Goal: Information Seeking & Learning: Learn about a topic

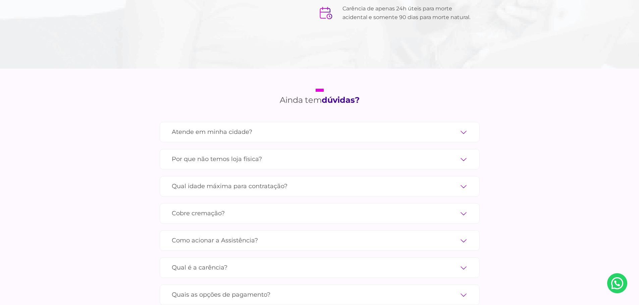
scroll to position [2213, 0]
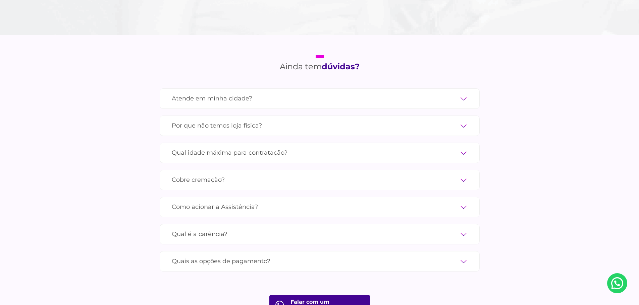
click at [233, 93] on label "Atende em minha cidade?" at bounding box center [320, 99] width 296 height 12
click at [0, 0] on input "Atende em minha cidade?" at bounding box center [0, 0] width 0 height 0
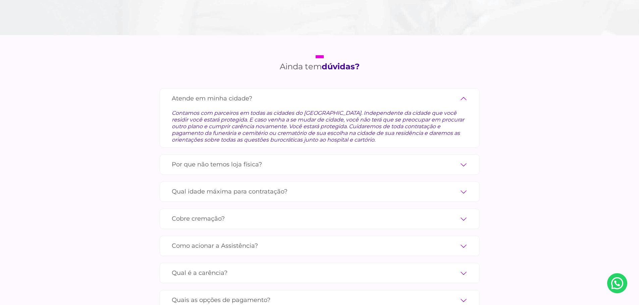
click at [233, 93] on label "Atende em minha cidade?" at bounding box center [320, 99] width 296 height 12
click at [0, 0] on input "Atende em minha cidade?" at bounding box center [0, 0] width 0 height 0
click at [462, 93] on label "Atende em minha cidade?" at bounding box center [320, 99] width 296 height 12
click at [0, 0] on input "Atende em minha cidade?" at bounding box center [0, 0] width 0 height 0
click at [223, 93] on label "Atende em minha cidade?" at bounding box center [320, 99] width 296 height 12
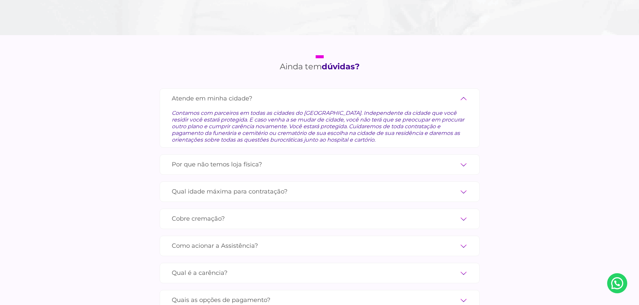
click at [0, 0] on input "Atende em minha cidade?" at bounding box center [0, 0] width 0 height 0
click at [463, 93] on label "Atende em minha cidade?" at bounding box center [320, 99] width 296 height 12
click at [0, 0] on input "Atende em minha cidade?" at bounding box center [0, 0] width 0 height 0
click at [461, 93] on label "Atende em minha cidade?" at bounding box center [320, 99] width 296 height 12
click at [0, 0] on input "Atende em minha cidade?" at bounding box center [0, 0] width 0 height 0
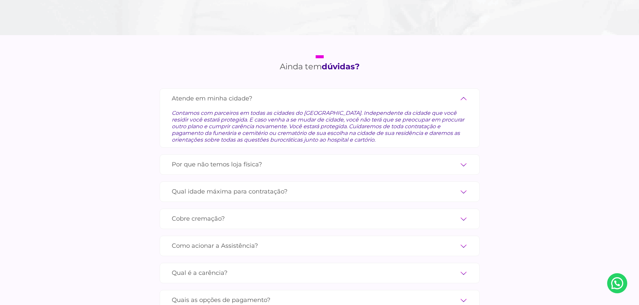
drag, startPoint x: 114, startPoint y: 91, endPoint x: 107, endPoint y: 90, distance: 7.4
click at [112, 91] on section "Ainda tem dúvidas? Atende em minha cidade? Contamos com parceiros em todas as c…" at bounding box center [319, 204] width 639 height 339
click at [231, 159] on label "Por que não temos loja física?" at bounding box center [320, 165] width 296 height 12
click at [0, 0] on input "Por que não temos loja física?" at bounding box center [0, 0] width 0 height 0
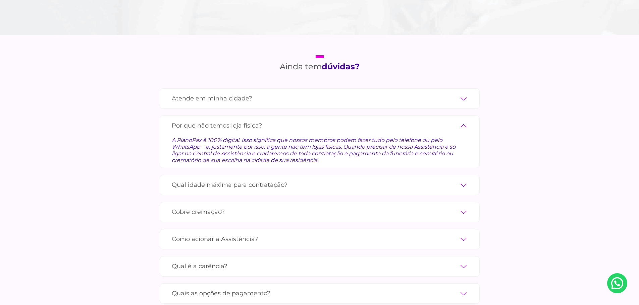
click at [300, 179] on label "Qual idade máxima para contratação?" at bounding box center [320, 185] width 296 height 12
click at [0, 0] on input "Qual idade máxima para contratação?" at bounding box center [0, 0] width 0 height 0
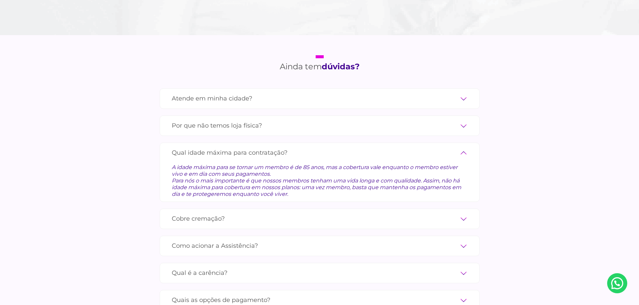
click at [462, 147] on label "Qual idade máxima para contratação?" at bounding box center [320, 153] width 296 height 12
click at [0, 0] on input "Qual idade máxima para contratação?" at bounding box center [0, 0] width 0 height 0
click at [462, 147] on label "Qual idade máxima para contratação?" at bounding box center [320, 153] width 296 height 12
click at [0, 0] on input "Qual idade máxima para contratação?" at bounding box center [0, 0] width 0 height 0
click at [280, 147] on label "Qual idade máxima para contratação?" at bounding box center [320, 153] width 296 height 12
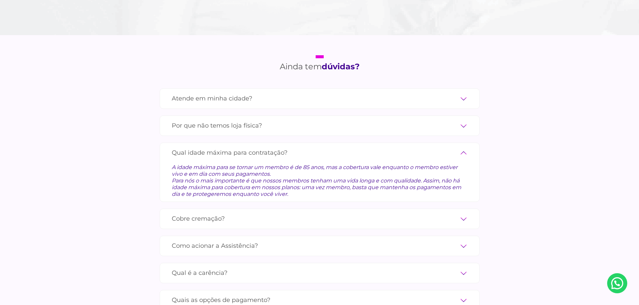
click at [0, 0] on input "Qual idade máxima para contratação?" at bounding box center [0, 0] width 0 height 0
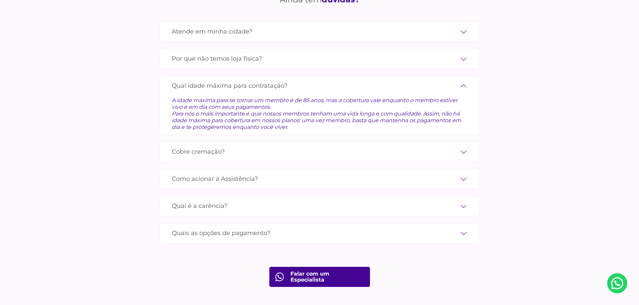
click at [259, 173] on label "Como acionar a Assistência?" at bounding box center [320, 179] width 296 height 12
click at [0, 0] on input "Como acionar a Assistência?" at bounding box center [0, 0] width 0 height 0
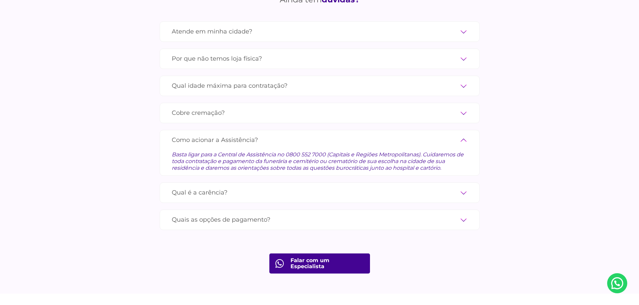
click at [229, 187] on label "Qual é a carência?" at bounding box center [320, 193] width 296 height 12
click at [0, 0] on input "Qual é a carência?" at bounding box center [0, 0] width 0 height 0
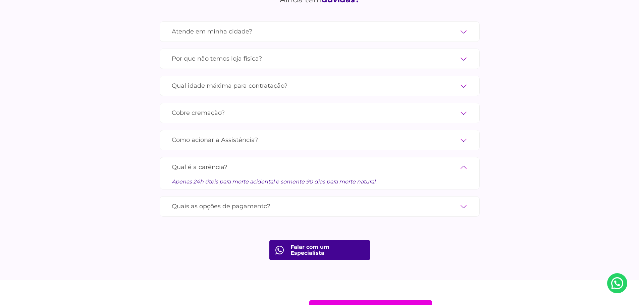
click at [440, 162] on label "Qual é a carência?" at bounding box center [320, 168] width 296 height 12
click at [0, 0] on input "Qual é a carência?" at bounding box center [0, 0] width 0 height 0
click at [237, 162] on label "Qual é a carência?" at bounding box center [320, 168] width 296 height 12
click at [0, 0] on input "Qual é a carência?" at bounding box center [0, 0] width 0 height 0
click at [242, 201] on label "Quais as opções de pagamento?" at bounding box center [320, 207] width 296 height 12
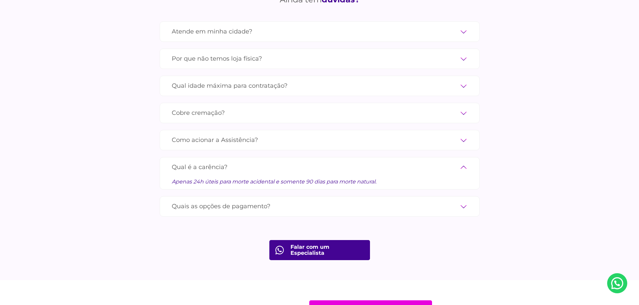
click at [0, 0] on input "Quais as opções de pagamento?" at bounding box center [0, 0] width 0 height 0
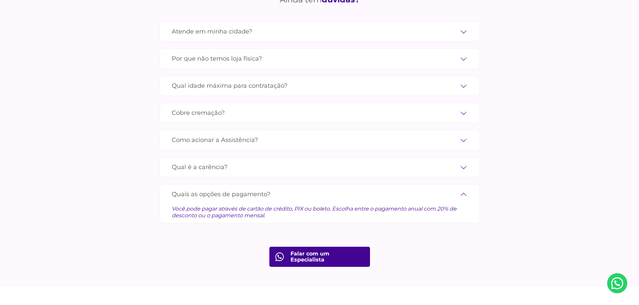
click at [450, 200] on div "Você pode pagar através de cartão de crédito, PIX ou boleto. Escolha entre o pa…" at bounding box center [320, 209] width 296 height 19
click at [252, 200] on div "Você pode pagar através de cartão de crédito, PIX ou boleto. Escolha entre o pa…" at bounding box center [320, 209] width 296 height 19
click at [454, 189] on label "Quais as opções de pagamento?" at bounding box center [320, 195] width 296 height 12
click at [0, 0] on input "Quais as opções de pagamento?" at bounding box center [0, 0] width 0 height 0
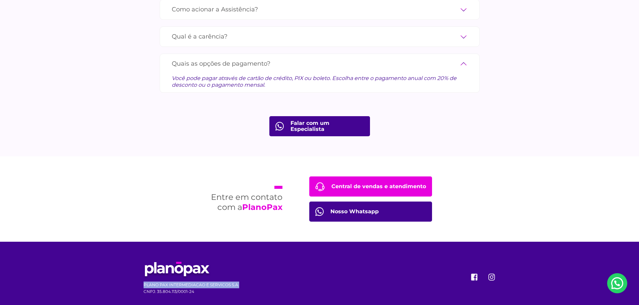
drag, startPoint x: 144, startPoint y: 277, endPoint x: 227, endPoint y: 276, distance: 83.1
click at [239, 275] on div "PLANO PAX INTERMEDIACAO E SERVICOS S.A. CNPJ: 35.804.113/0001-24" at bounding box center [319, 278] width 362 height 73
copy p "PLANO PAX INTERMEDIACAO E SERVICOS S.A."
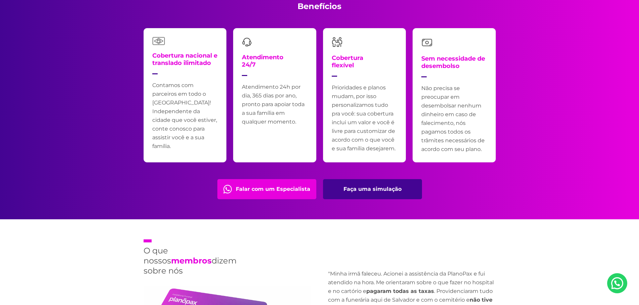
scroll to position [1338, 0]
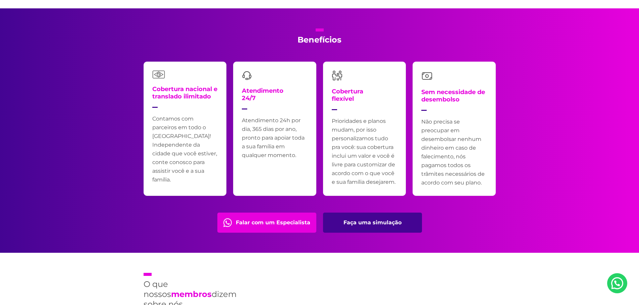
drag, startPoint x: 379, startPoint y: 222, endPoint x: 387, endPoint y: 232, distance: 12.7
click at [379, 222] on link "Faça uma simulação" at bounding box center [372, 223] width 99 height 20
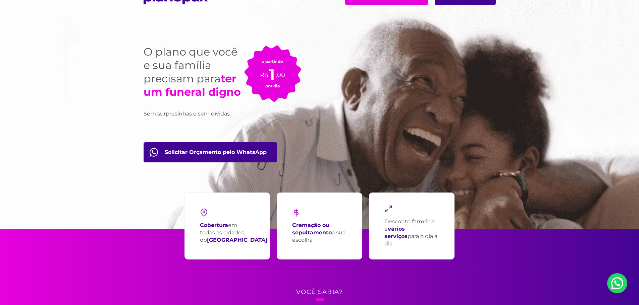
scroll to position [0, 0]
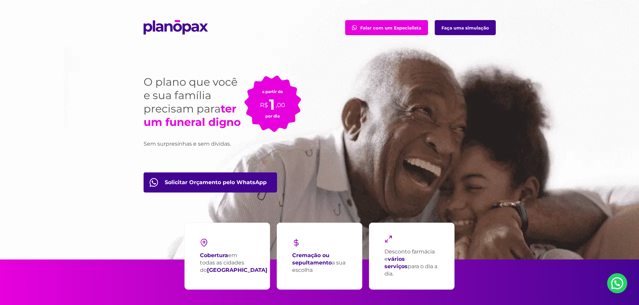
drag, startPoint x: 211, startPoint y: 182, endPoint x: 220, endPoint y: 185, distance: 9.4
click at [212, 182] on link "Solicitar Orçamento pelo WhatsApp" at bounding box center [209, 183] width 133 height 20
